Goal: Task Accomplishment & Management: Use online tool/utility

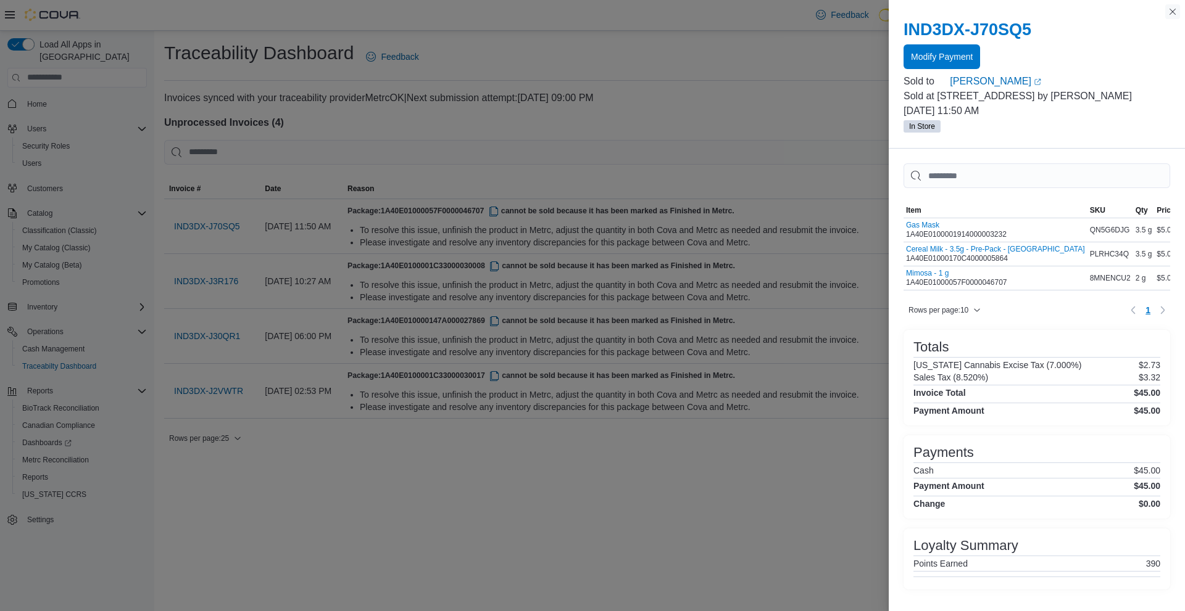
click at [1173, 16] on button "Close this dialog" at bounding box center [1172, 11] width 15 height 15
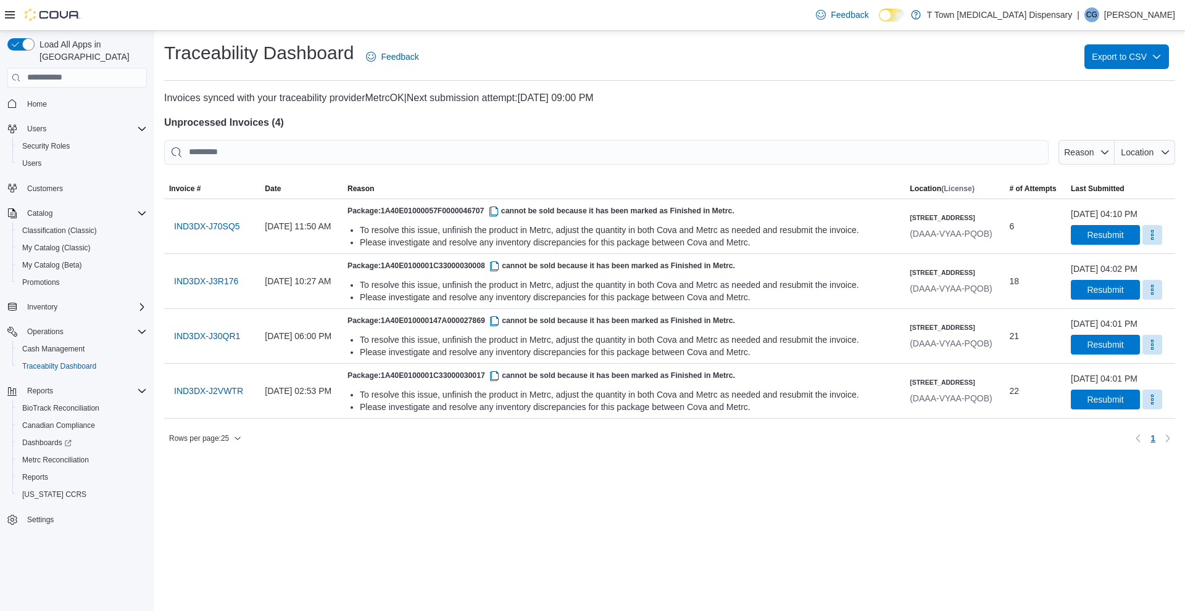
click at [25, 93] on div "Home" at bounding box center [76, 104] width 139 height 23
click at [25, 97] on link "Home" at bounding box center [37, 104] width 30 height 15
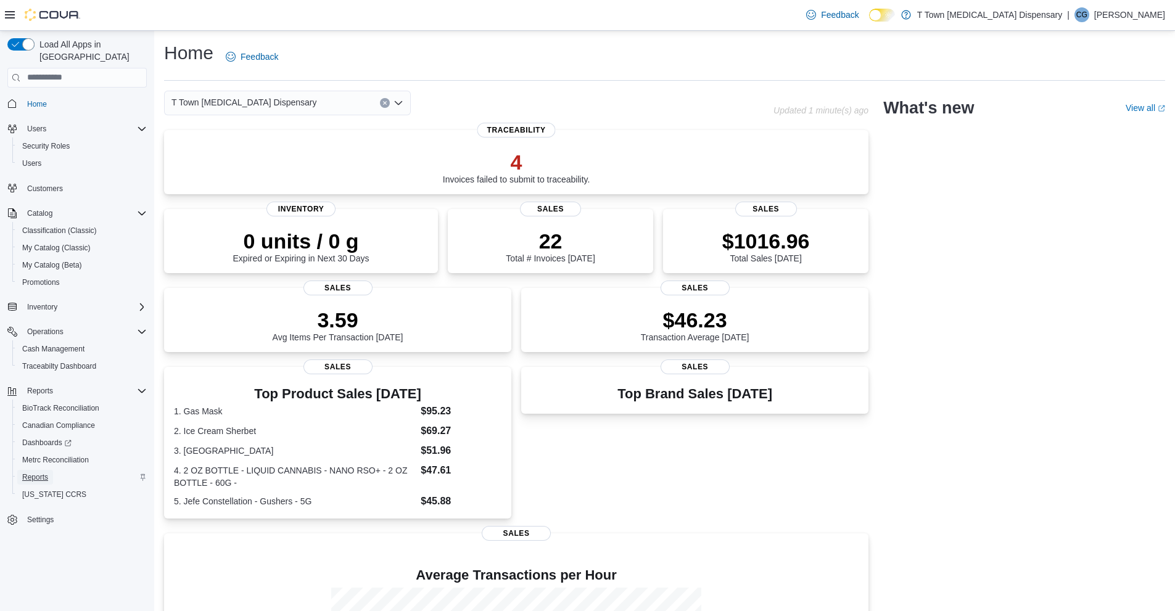
click at [31, 473] on span "Reports" at bounding box center [35, 478] width 26 height 10
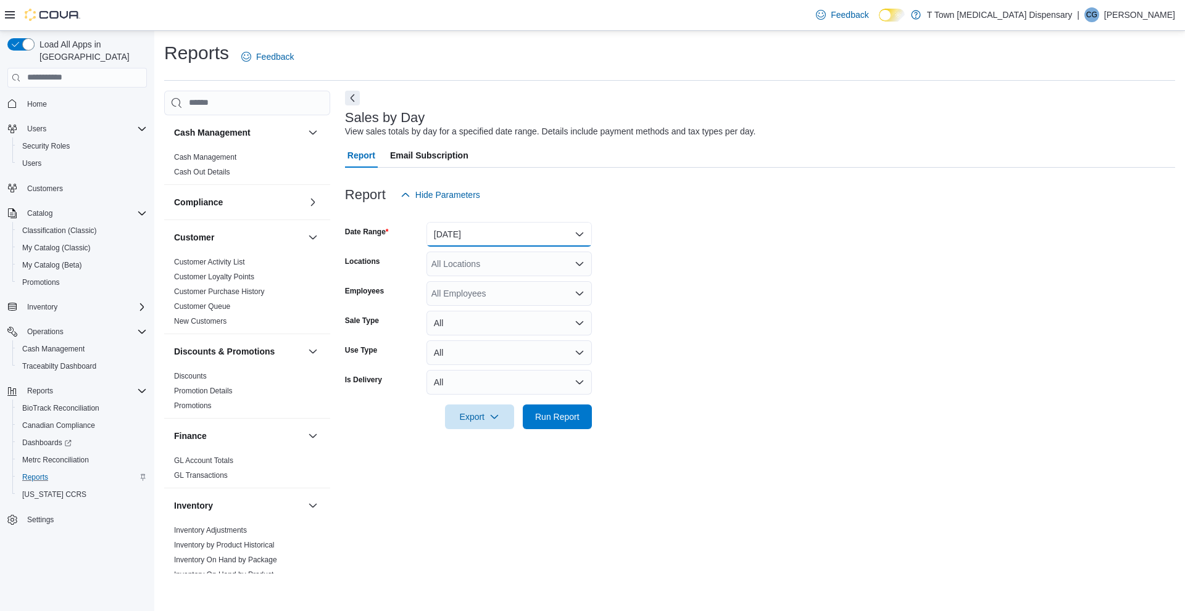
click at [450, 226] on button "[DATE]" at bounding box center [508, 234] width 165 height 25
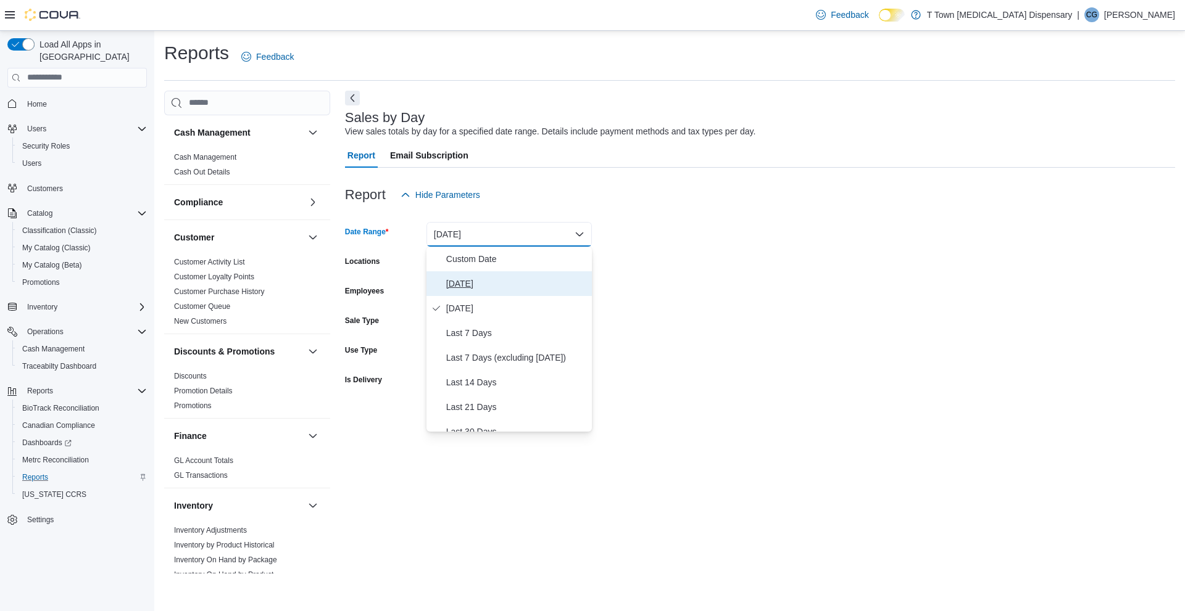
click at [477, 287] on span "[DATE]" at bounding box center [516, 283] width 141 height 15
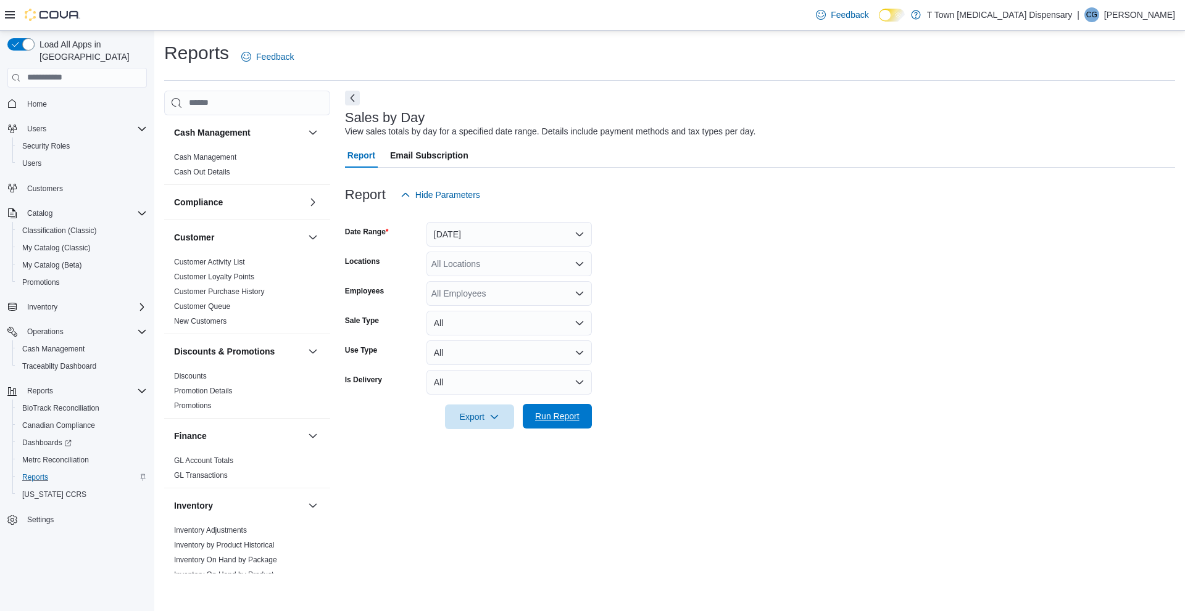
click at [564, 414] on span "Run Report" at bounding box center [557, 416] width 44 height 12
